Goal: Task Accomplishment & Management: Use online tool/utility

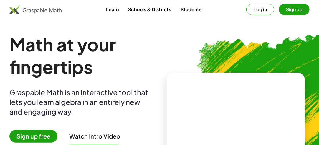
click at [43, 132] on span "Sign up free" at bounding box center [33, 136] width 48 height 13
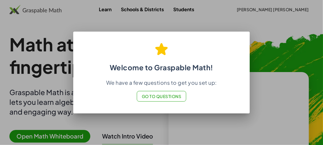
click at [157, 96] on span "Go to Questions" at bounding box center [162, 95] width 40 height 5
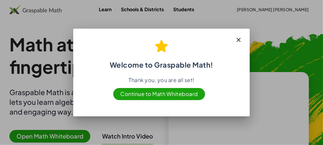
click at [237, 43] on icon "button" at bounding box center [238, 39] width 7 height 7
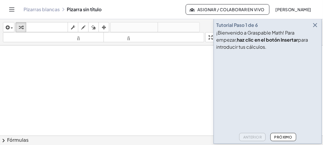
drag, startPoint x: 43, startPoint y: 59, endPoint x: 54, endPoint y: 77, distance: 20.6
click at [10, 27] on span "button" at bounding box center [10, 28] width 1 height 4
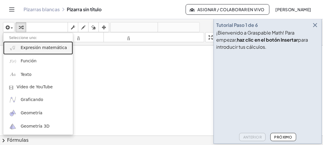
click at [21, 49] on font "Expresión matemática" at bounding box center [44, 47] width 46 height 5
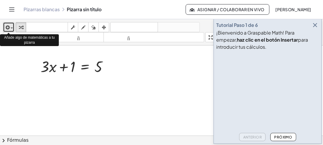
click at [9, 29] on icon "button" at bounding box center [6, 27] width 5 height 7
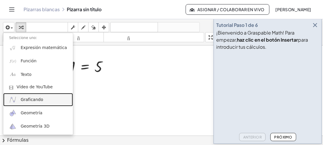
click at [31, 100] on font "Graficando" at bounding box center [32, 99] width 23 height 5
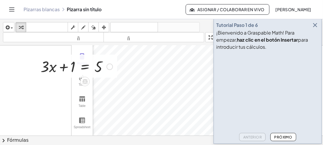
click at [69, 64] on div at bounding box center [77, 66] width 78 height 20
